Goal: Check status: Check status

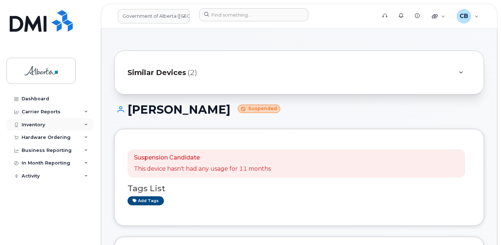
scroll to position [216, 0]
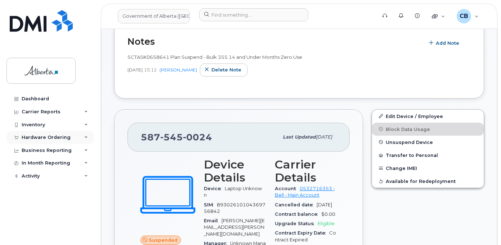
click at [36, 139] on div "Hardware Ordering" at bounding box center [46, 137] width 49 height 6
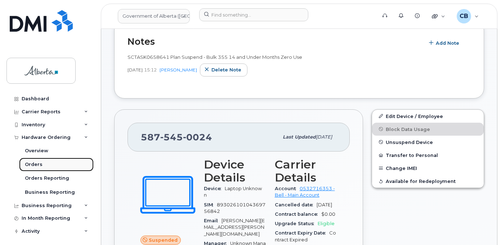
click at [32, 163] on div "Orders" at bounding box center [34, 164] width 18 height 6
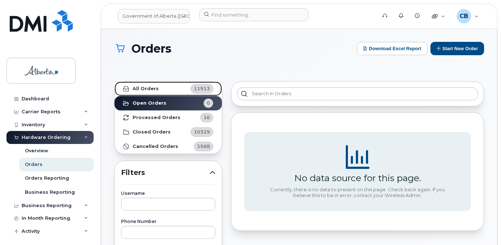
drag, startPoint x: 142, startPoint y: 86, endPoint x: 149, endPoint y: 114, distance: 28.4
click at [142, 87] on strong "All Orders" at bounding box center [146, 89] width 26 height 6
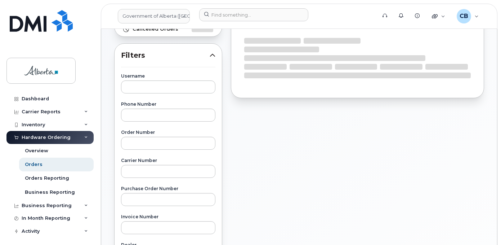
scroll to position [144, 0]
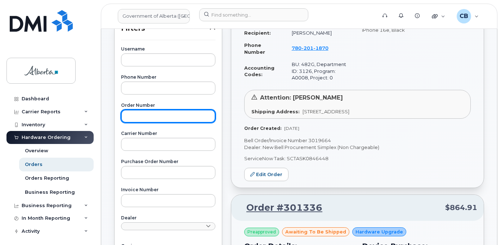
click at [145, 115] on input "text" at bounding box center [168, 116] width 94 height 13
paste input "300944"
type input "300944"
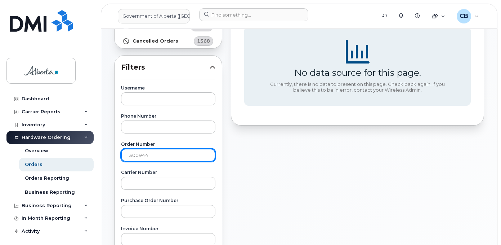
scroll to position [108, 0]
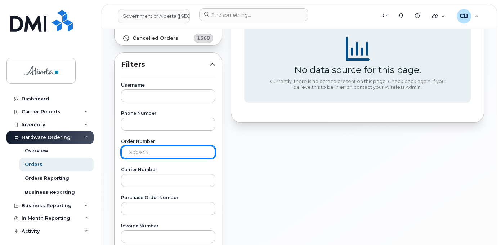
drag, startPoint x: 149, startPoint y: 154, endPoint x: 128, endPoint y: 152, distance: 21.0
click at [128, 152] on input "300944" at bounding box center [168, 152] width 94 height 13
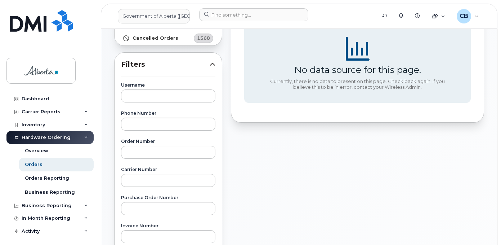
click at [128, 172] on label "Carrier Number" at bounding box center [168, 169] width 94 height 4
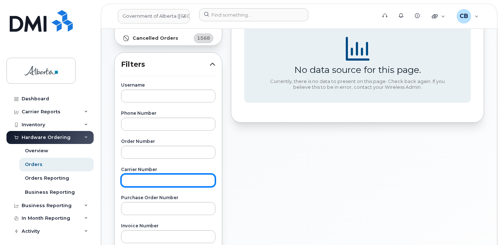
click at [128, 180] on input "text" at bounding box center [168, 180] width 94 height 13
paste input "300944"
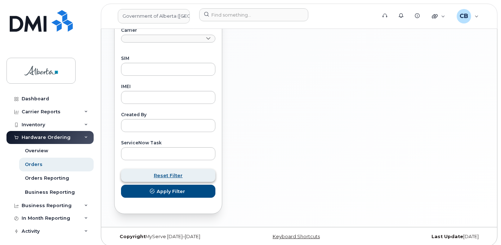
scroll to position [360, 0]
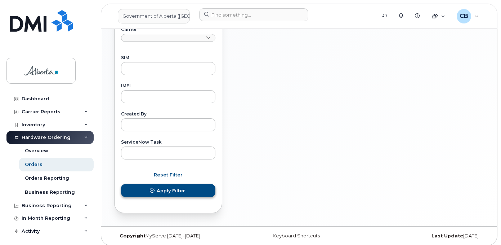
type input "300944"
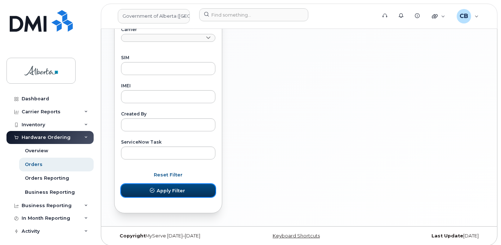
click at [164, 190] on span "Apply Filter" at bounding box center [171, 190] width 28 height 7
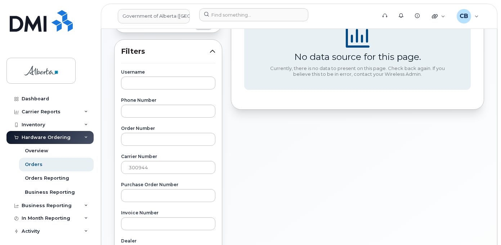
scroll to position [216, 0]
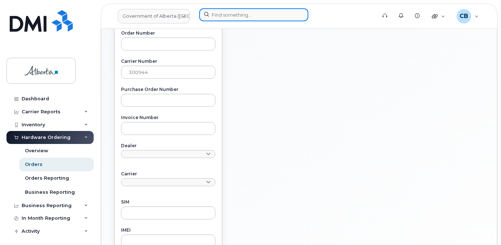
click at [217, 15] on input at bounding box center [253, 14] width 109 height 13
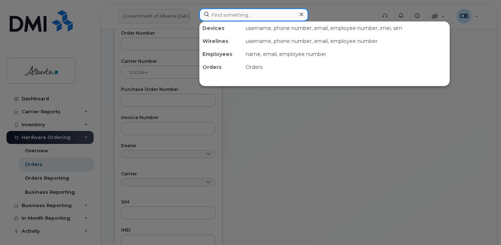
paste input "4034832256"
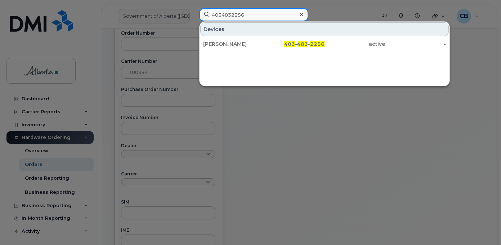
type input "4034832256"
drag, startPoint x: 221, startPoint y: 45, endPoint x: 108, endPoint y: 158, distance: 160.3
click at [221, 45] on div "[PERSON_NAME]" at bounding box center [233, 43] width 61 height 7
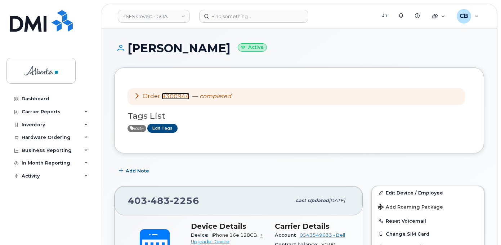
click at [176, 95] on link "#300944" at bounding box center [176, 96] width 28 height 7
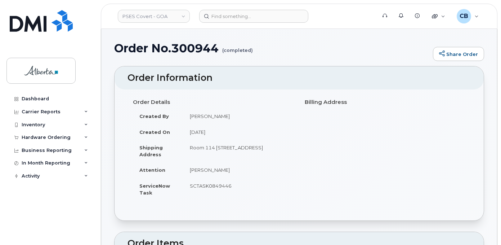
drag, startPoint x: 231, startPoint y: 185, endPoint x: 191, endPoint y: 184, distance: 40.0
click at [191, 184] on td "SCTASK0849446" at bounding box center [238, 189] width 111 height 22
copy td "SCTASK0849446"
